Goal: Task Accomplishment & Management: Manage account settings

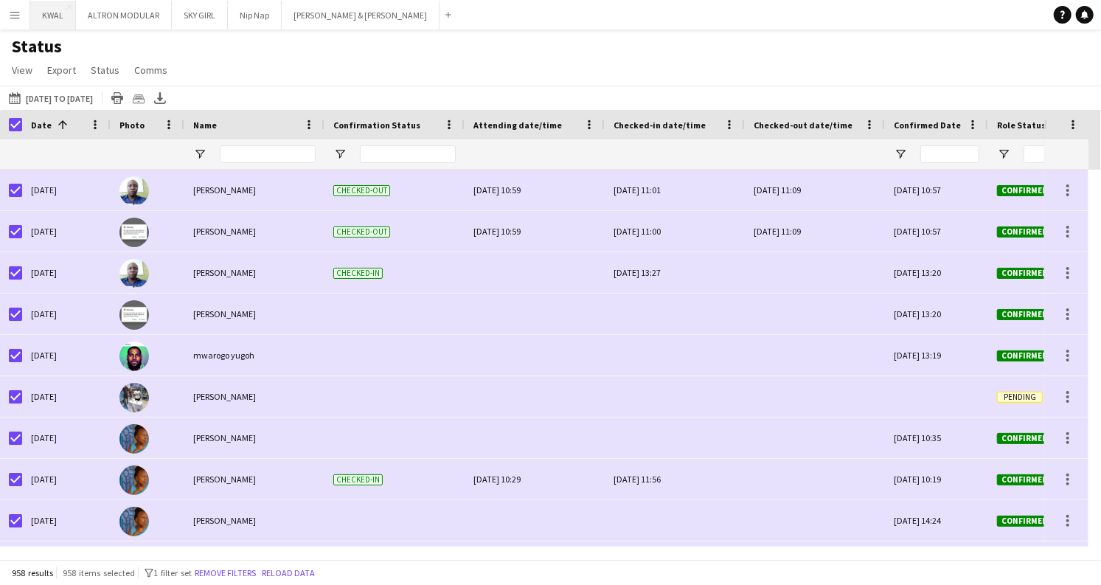
click at [49, 18] on button "KWAL Close" at bounding box center [53, 15] width 46 height 29
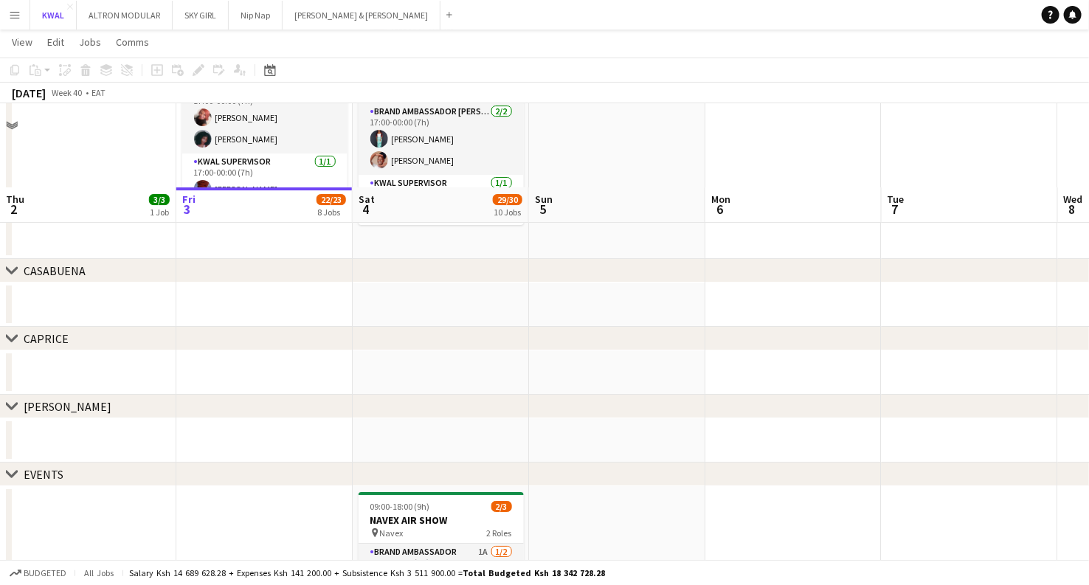
scroll to position [2213, 0]
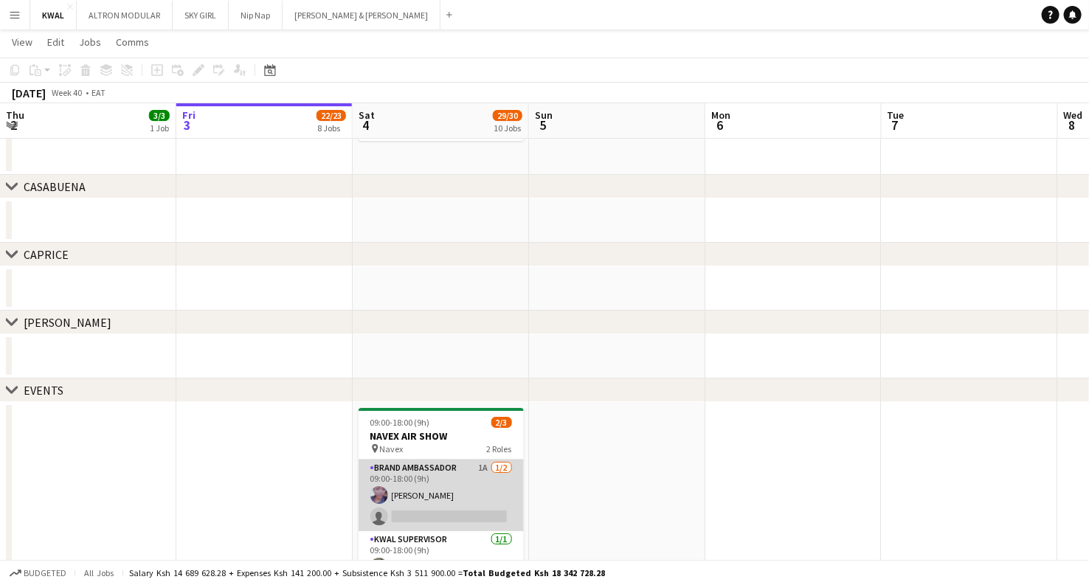
click at [414, 491] on app-card-role "Brand Ambassador 1A 1/2 09:00-18:00 (9h) Patricia Ivy single-neutral-actions" at bounding box center [440, 495] width 165 height 72
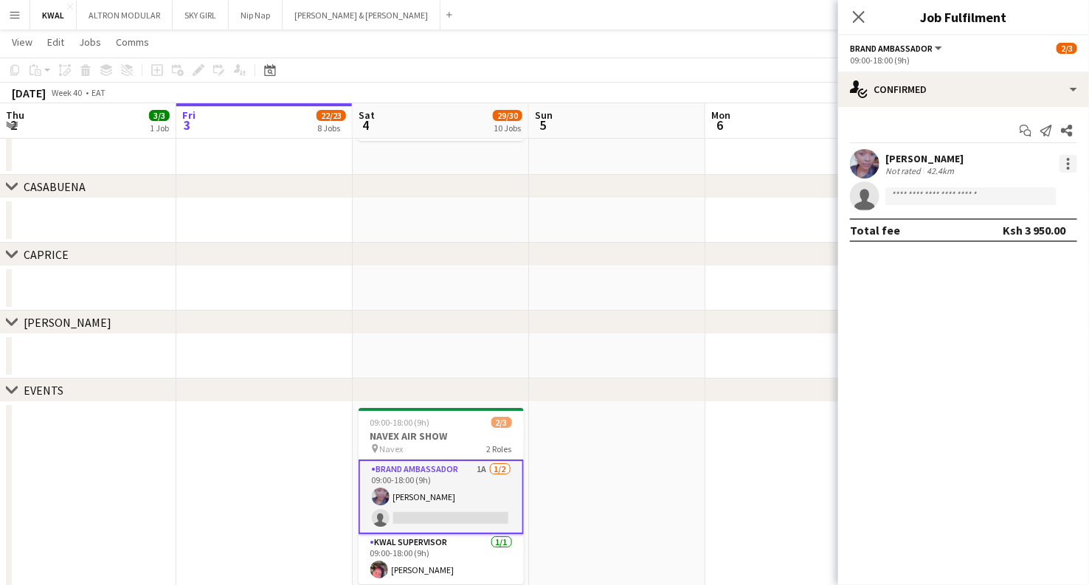
click at [1066, 170] on div at bounding box center [1068, 164] width 18 height 18
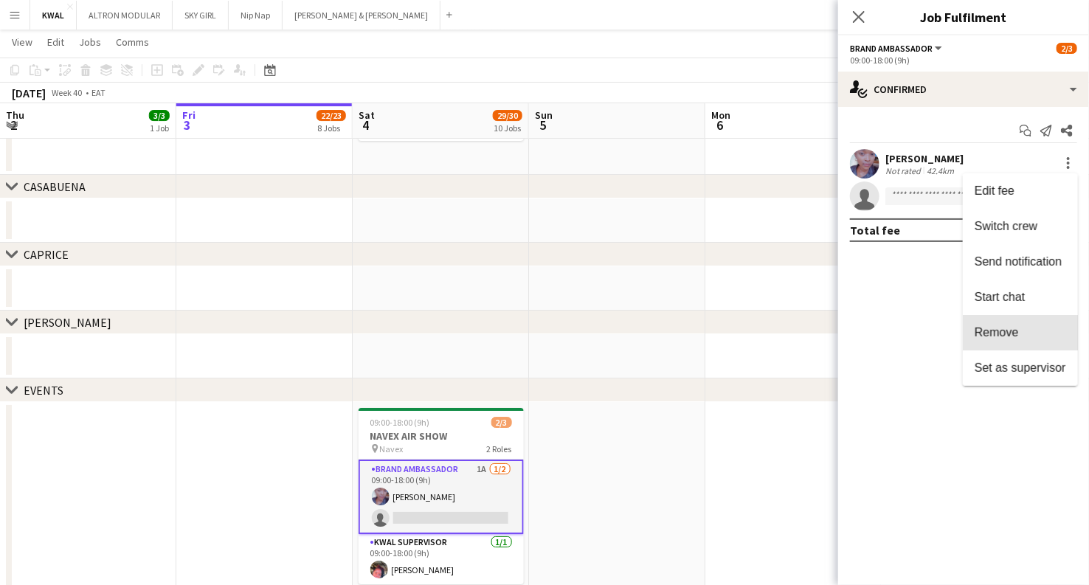
drag, startPoint x: 991, startPoint y: 336, endPoint x: 952, endPoint y: 235, distance: 108.3
click at [991, 330] on span "Remove" at bounding box center [996, 332] width 44 height 13
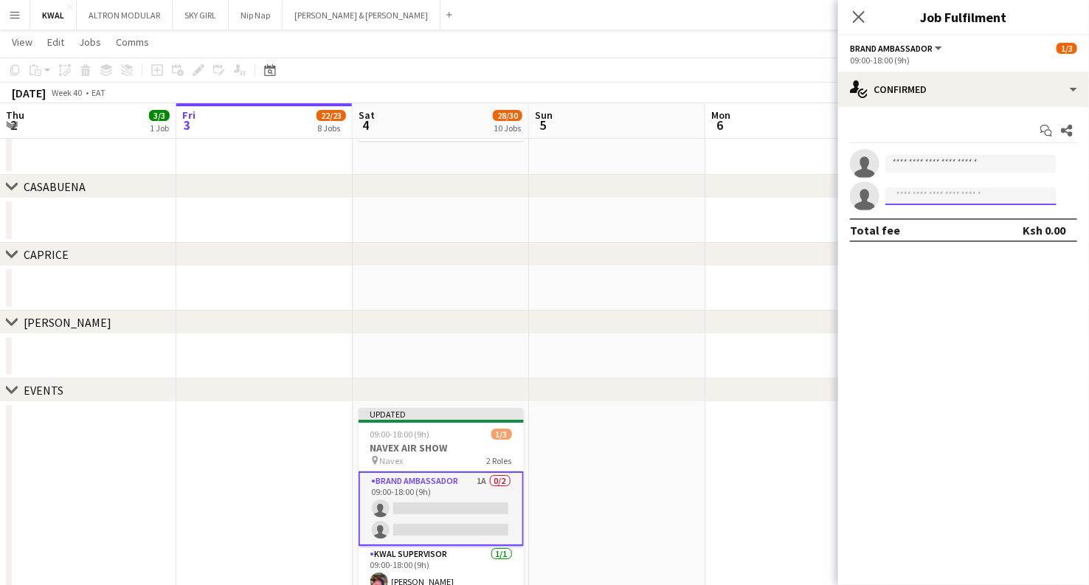
click at [939, 197] on input at bounding box center [970, 196] width 171 height 18
paste input "**********"
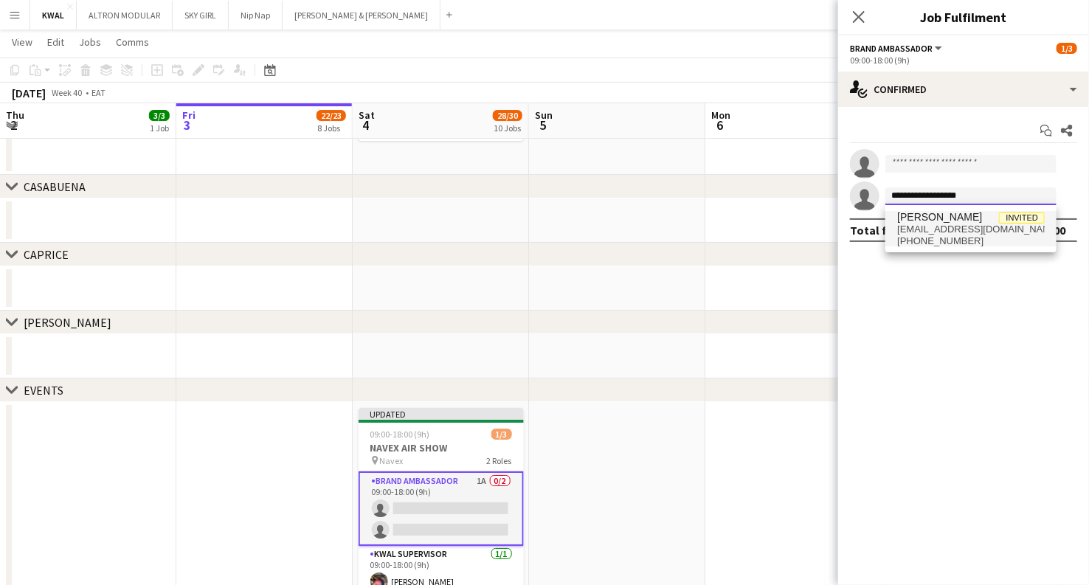
type input "**********"
click at [974, 237] on span "+254745317105" at bounding box center [971, 241] width 148 height 12
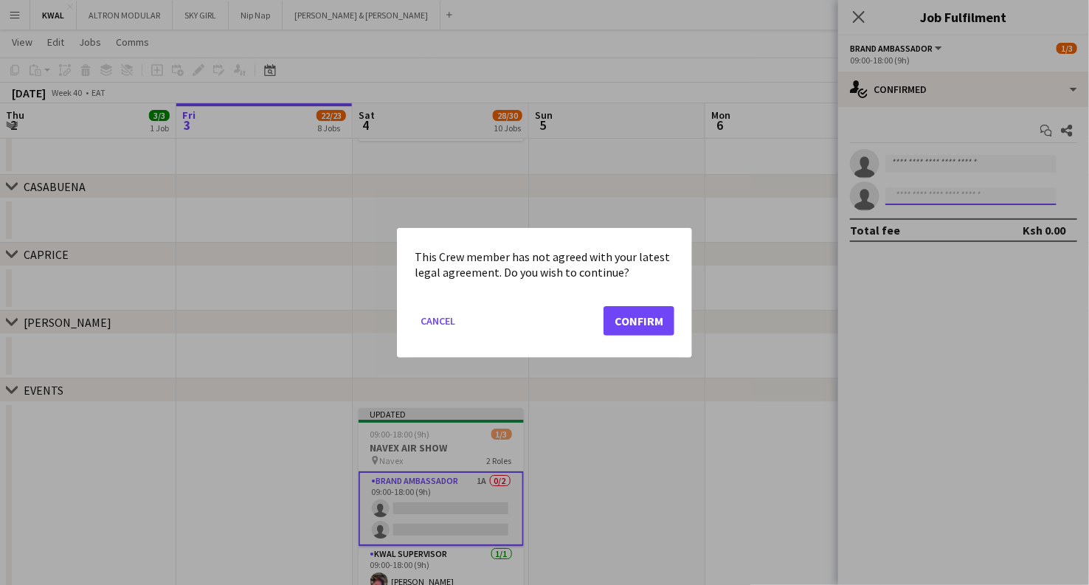
scroll to position [0, 0]
click at [642, 316] on button "Confirm" at bounding box center [638, 320] width 71 height 30
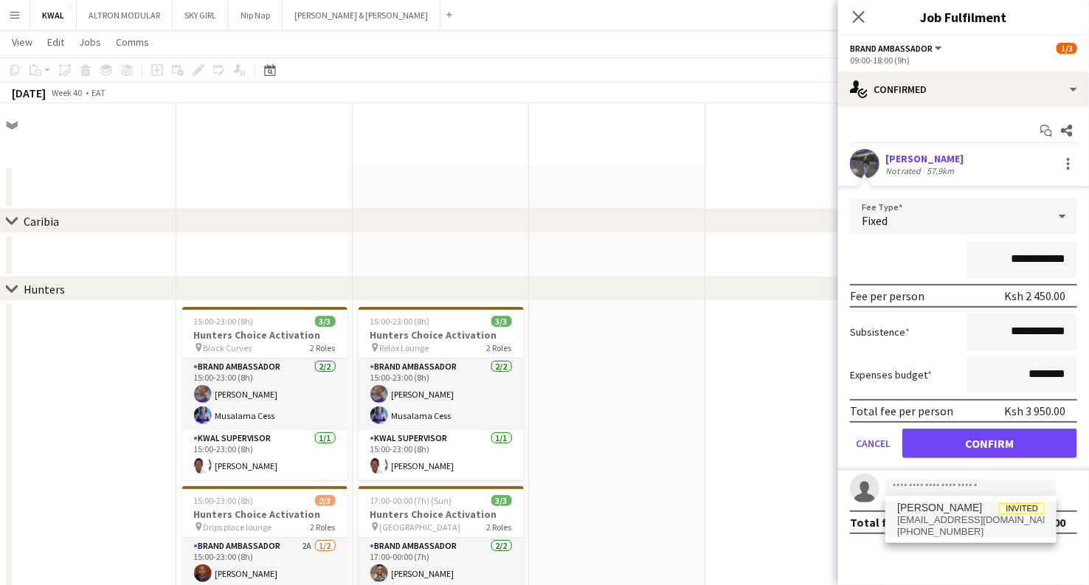
scroll to position [2213, 0]
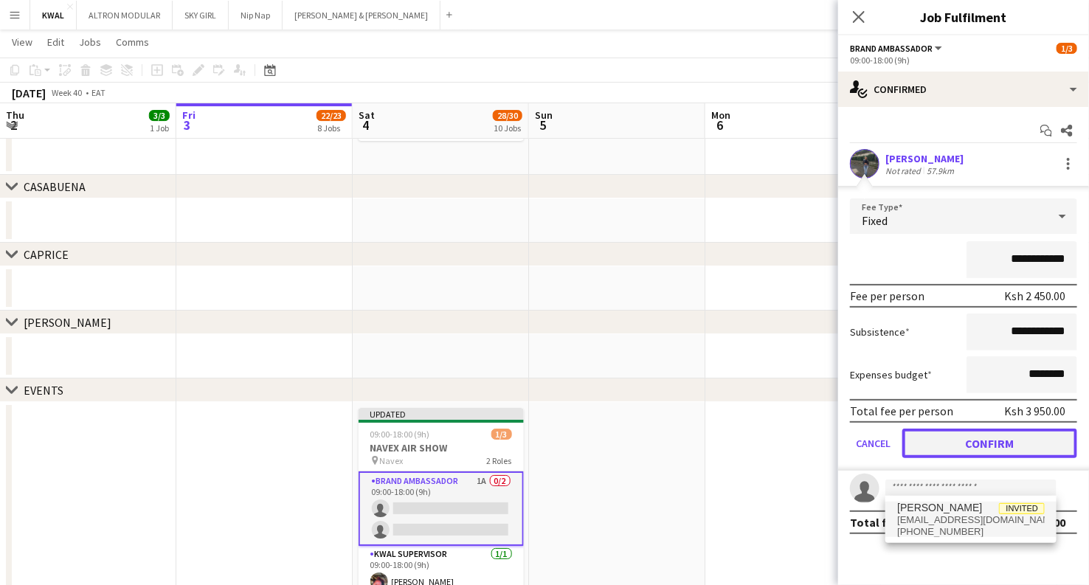
drag, startPoint x: 949, startPoint y: 444, endPoint x: 898, endPoint y: 288, distance: 163.7
click at [949, 444] on button "Confirm" at bounding box center [989, 444] width 175 height 30
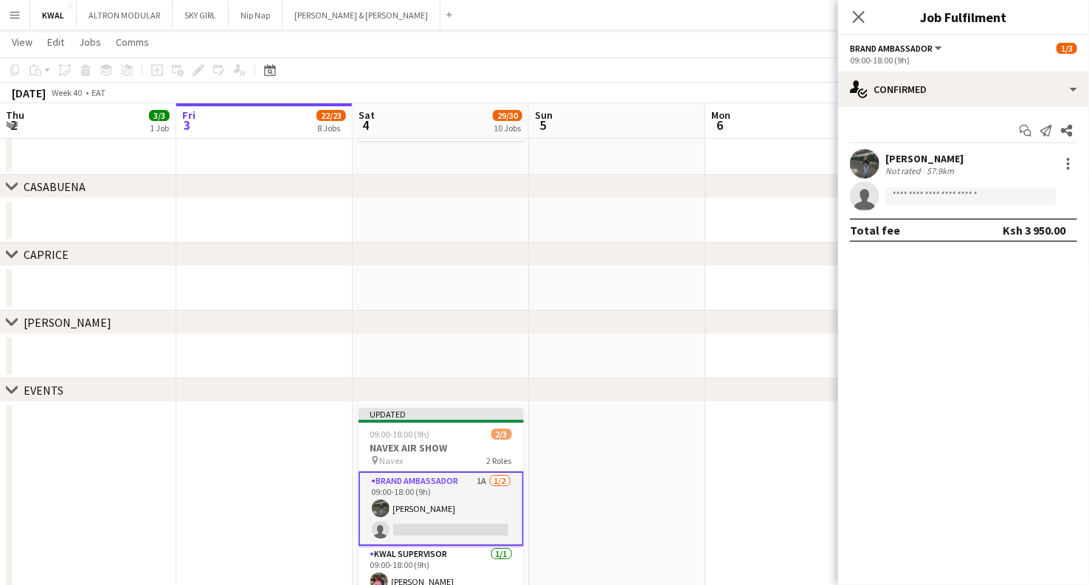
click at [867, 168] on app-user-avatar at bounding box center [865, 164] width 30 height 30
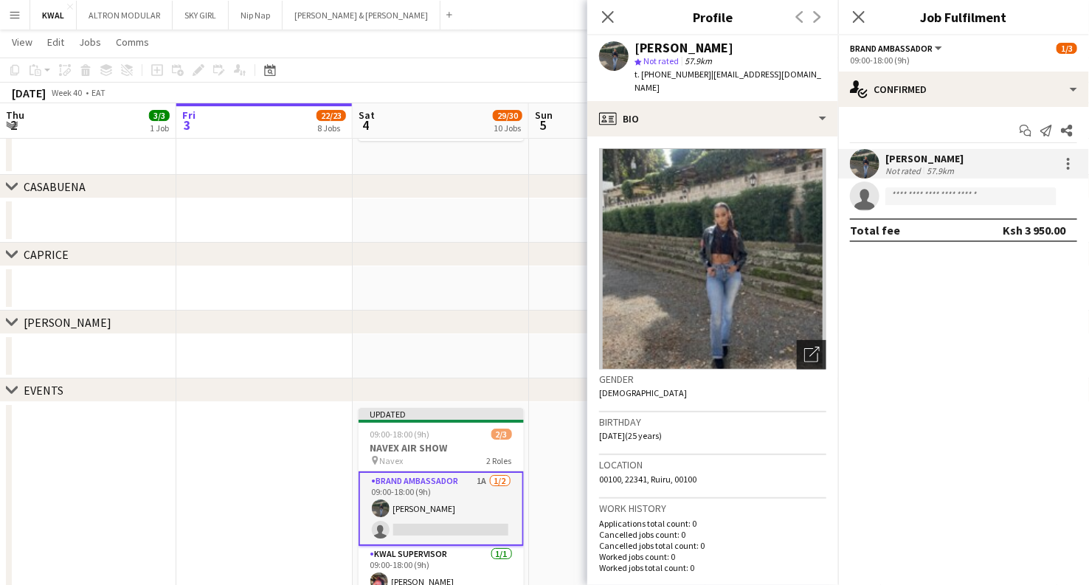
click at [805, 347] on icon "Open photos pop-in" at bounding box center [811, 354] width 15 height 15
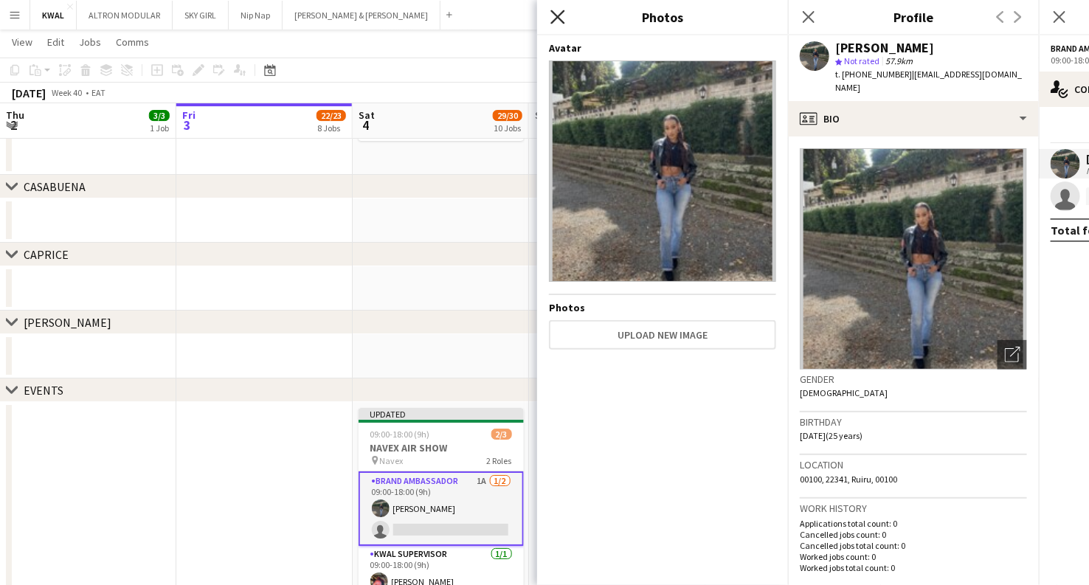
click at [558, 19] on icon "Close pop-in" at bounding box center [557, 17] width 14 height 14
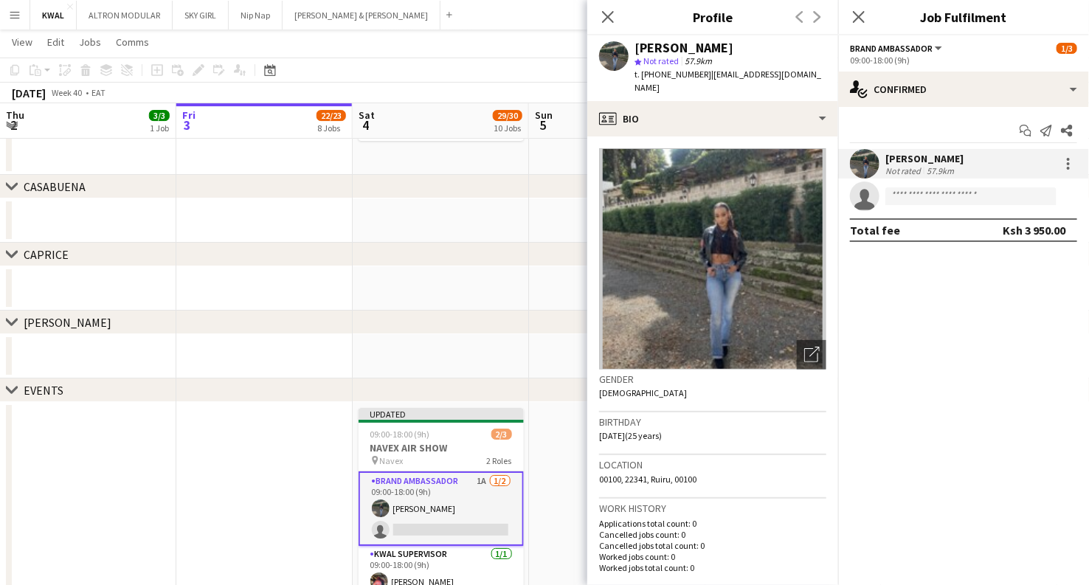
click at [558, 214] on app-date-cell at bounding box center [617, 220] width 176 height 44
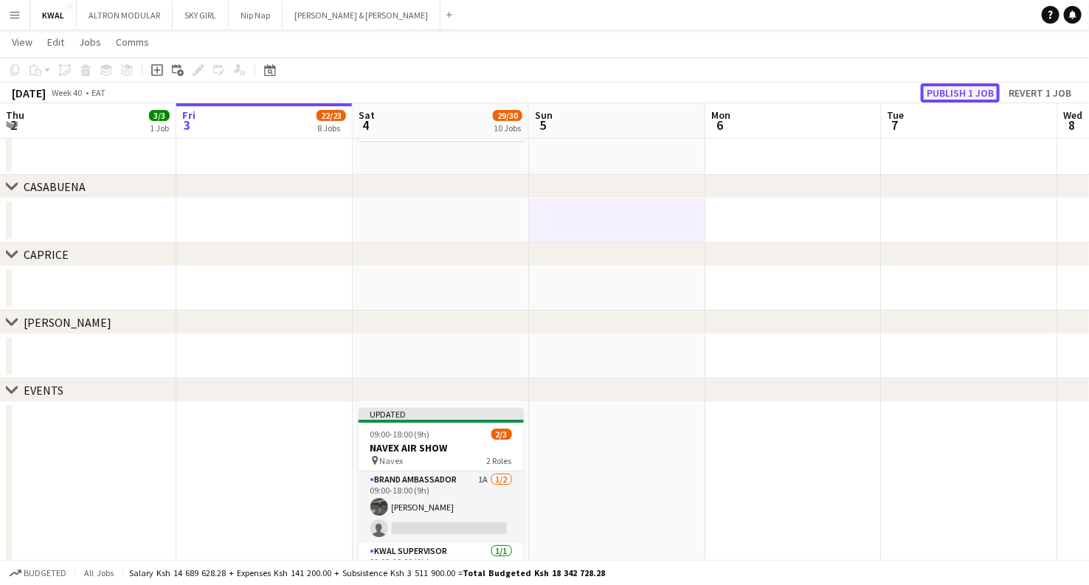
click at [927, 96] on button "Publish 1 job" at bounding box center [959, 92] width 79 height 19
